Goal: Task Accomplishment & Management: Manage account settings

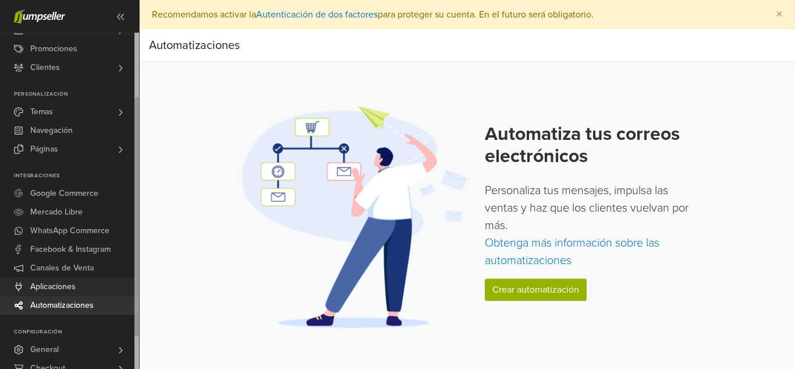
drag, startPoint x: 135, startPoint y: 169, endPoint x: 134, endPoint y: 258, distance: 89.7
click at [134, 258] on div "Ver Tienda Inicio 6 Pedidos Todos los Pedidos Abandonado Despachos Beta" at bounding box center [69, 201] width 139 height 336
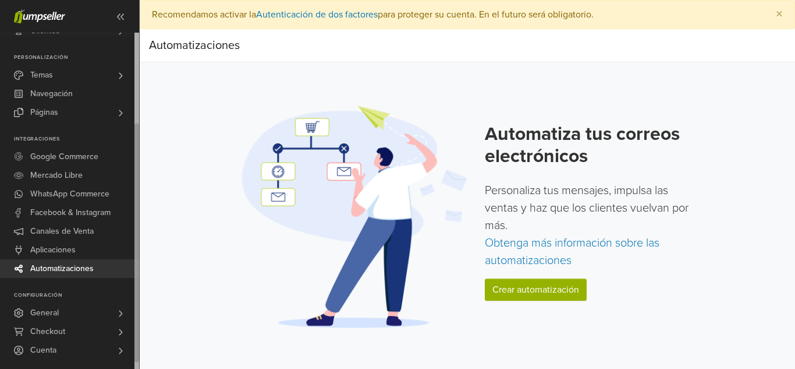
click at [134, 264] on link "Automatizaciones" at bounding box center [69, 268] width 139 height 19
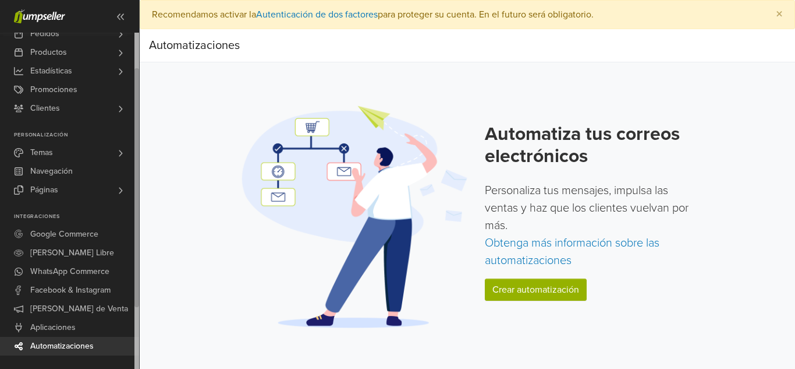
drag, startPoint x: 127, startPoint y: 226, endPoint x: 141, endPoint y: 281, distance: 56.1
click at [141, 281] on div "Ver Tienda Inicio 6 Pedidos Todos los Pedidos Beta" at bounding box center [397, 184] width 795 height 369
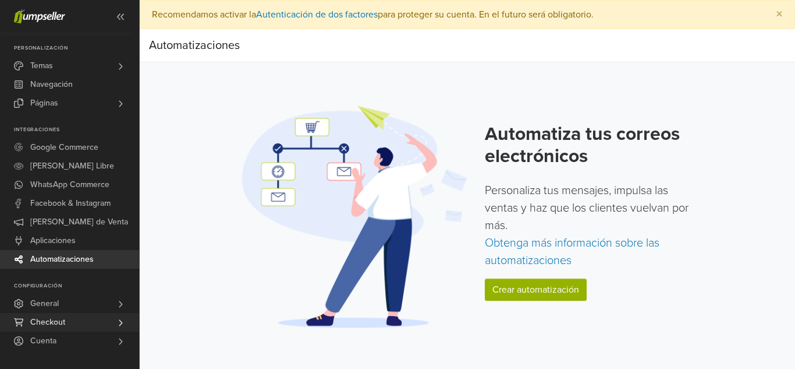
click at [105, 323] on link "Checkout" at bounding box center [69, 322] width 139 height 19
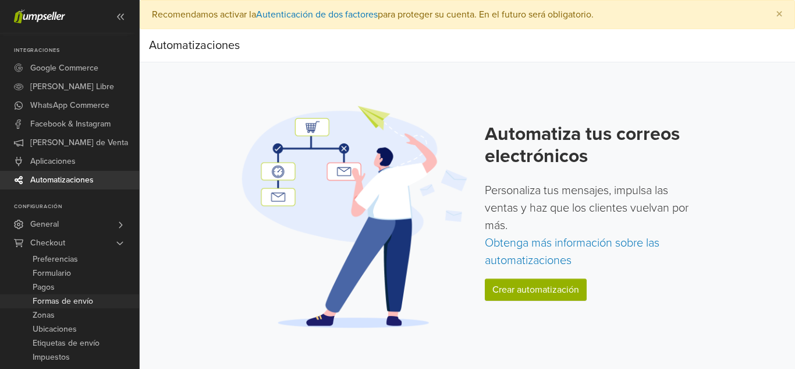
click at [69, 297] on span "Formas de envío" at bounding box center [63, 301] width 61 height 14
